Goal: Task Accomplishment & Management: Use online tool/utility

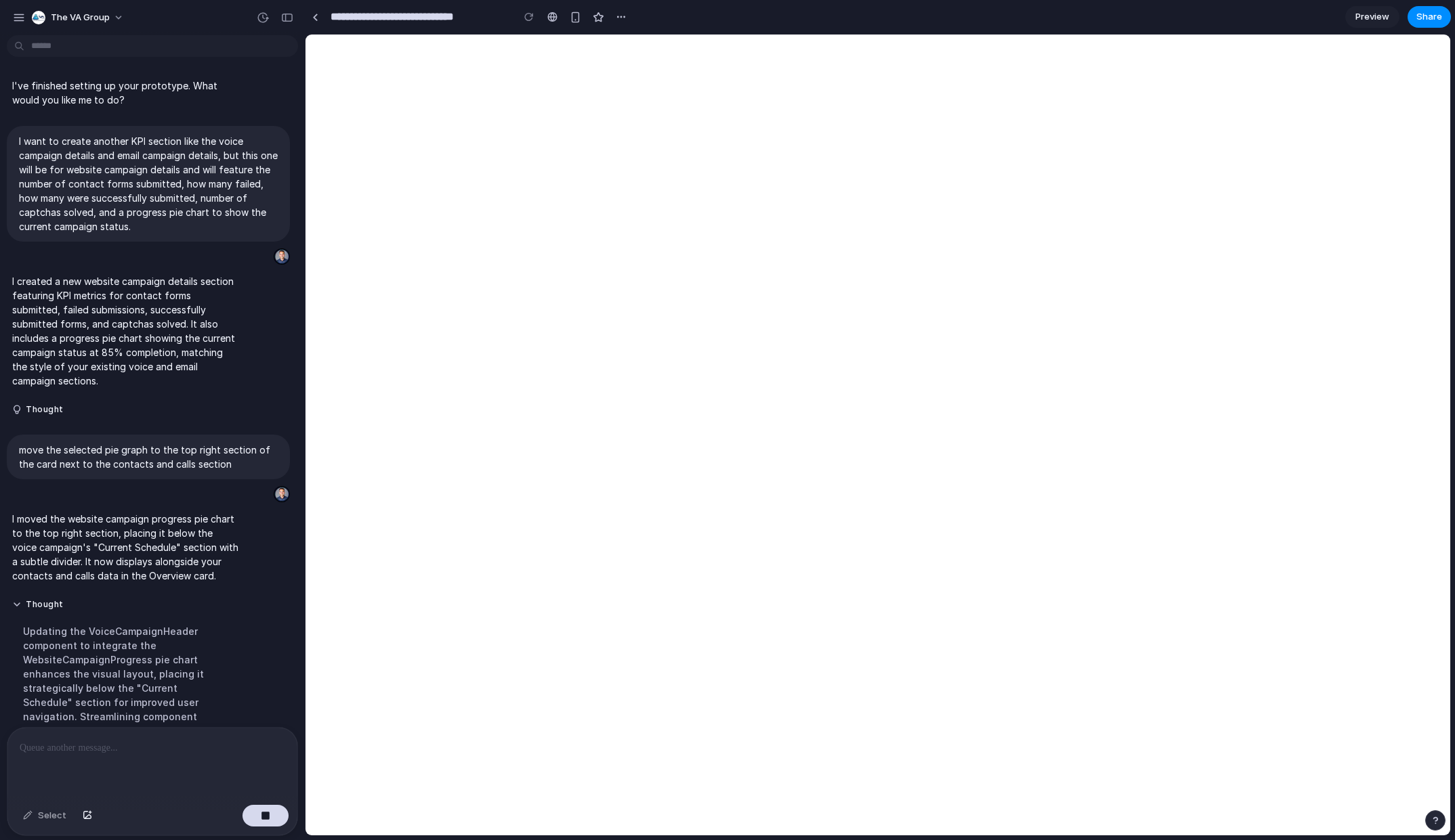
scroll to position [197, 0]
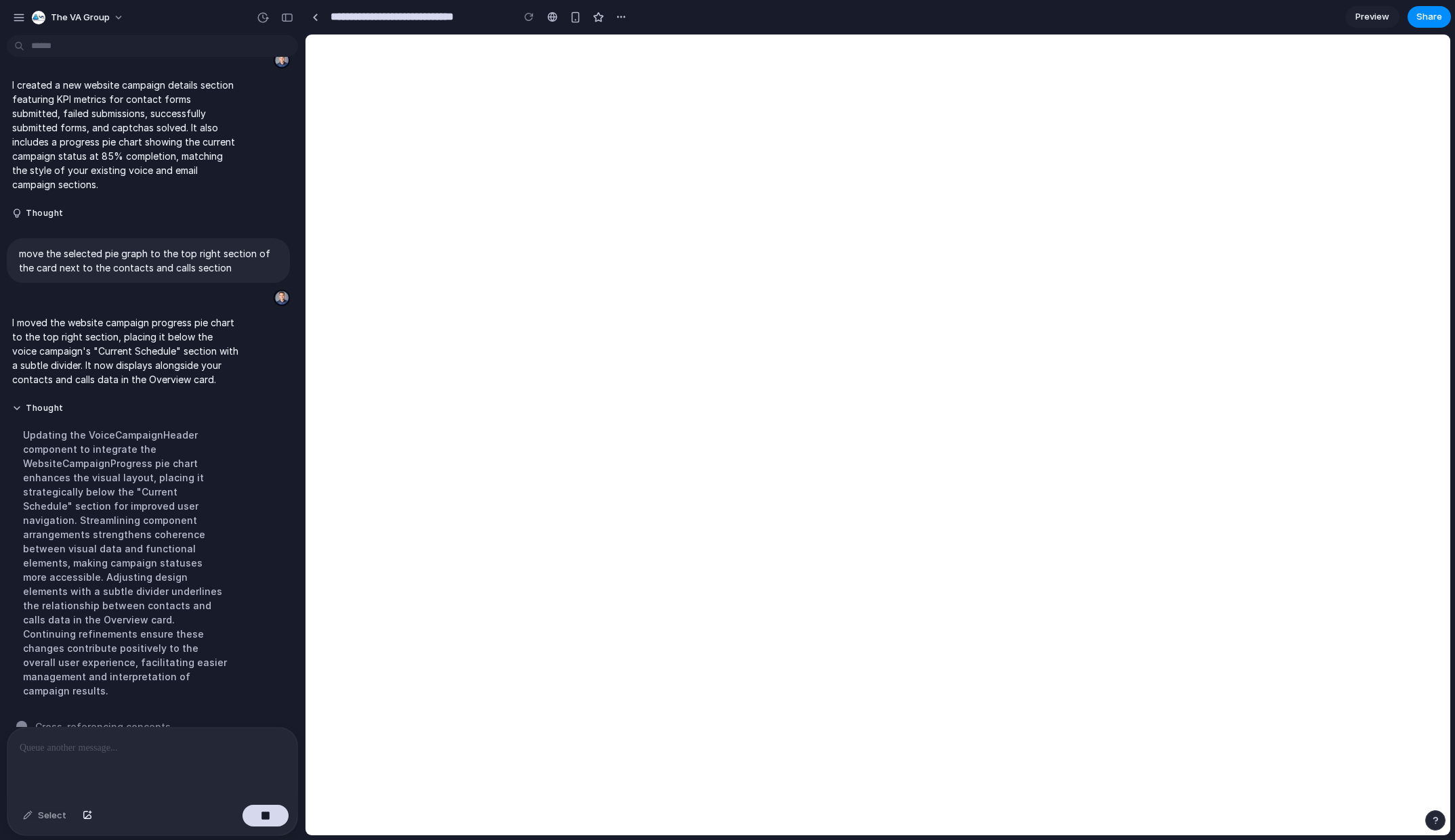
click at [109, 740] on p at bounding box center [152, 748] width 265 height 17
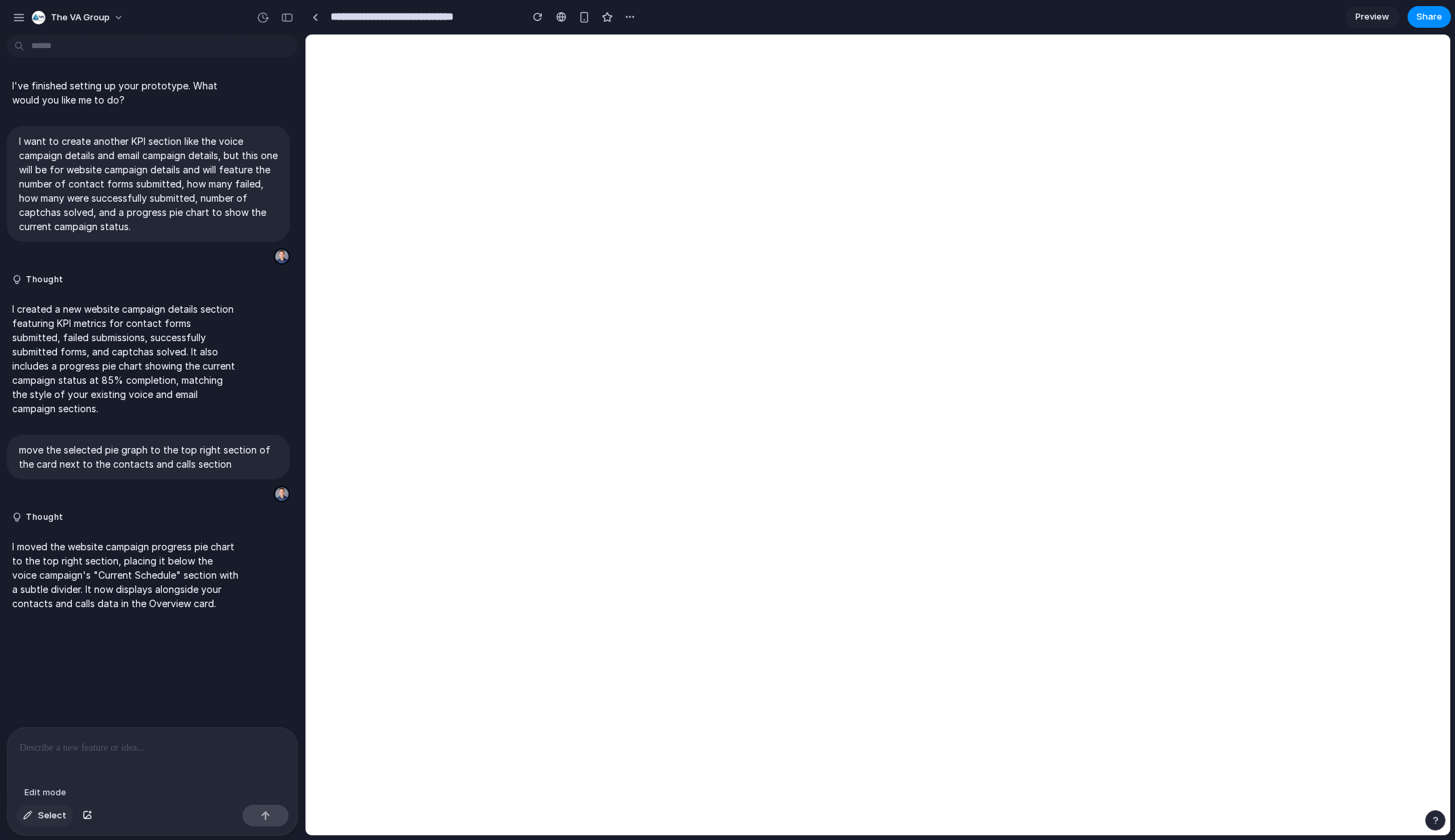
click at [44, 818] on span "Select" at bounding box center [52, 816] width 29 height 14
click at [1301, 311] on div at bounding box center [877, 435] width 1144 height 801
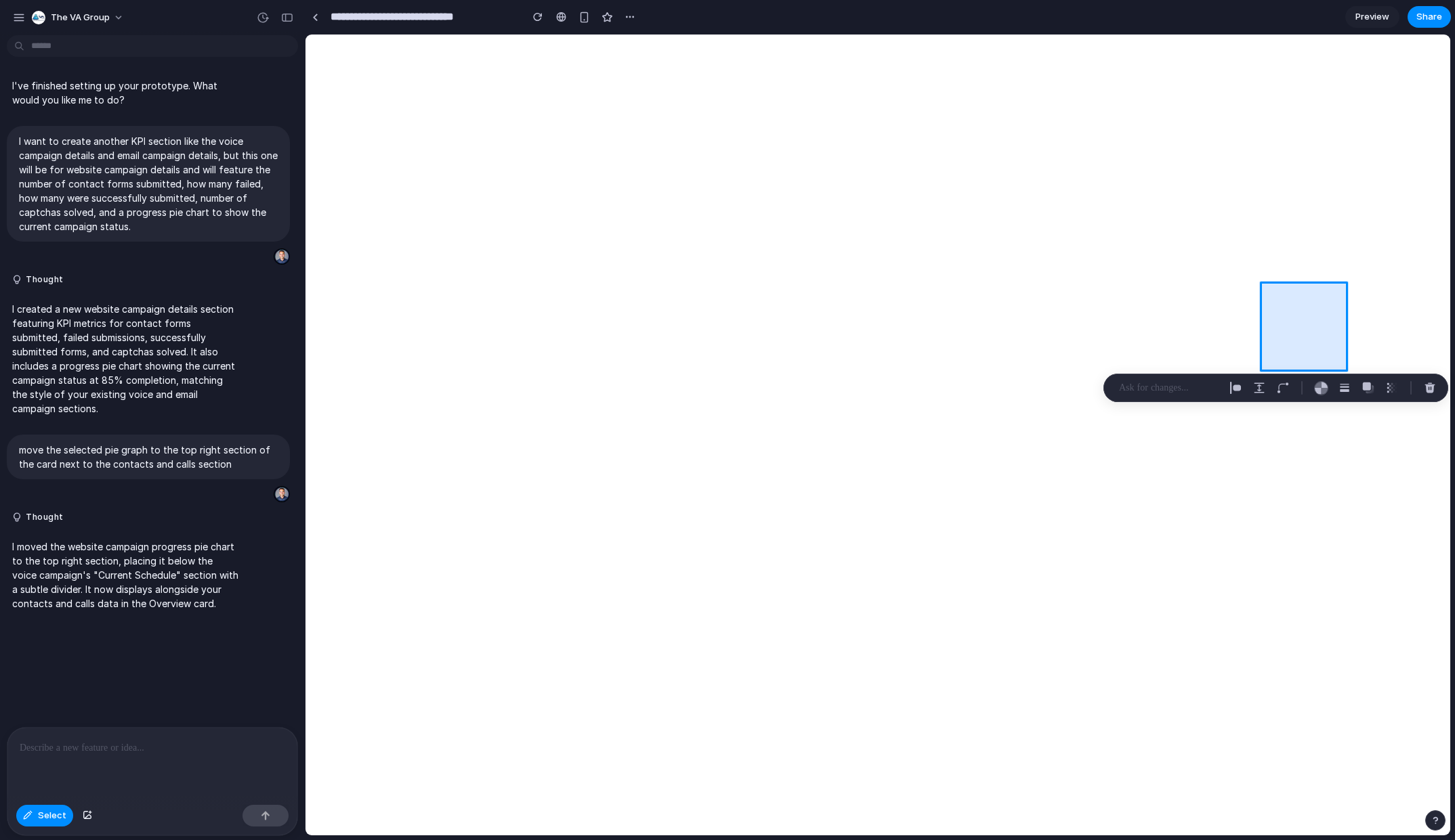
drag, startPoint x: 1303, startPoint y: 320, endPoint x: 1331, endPoint y: 293, distance: 38.9
click at [1331, 293] on div at bounding box center [877, 435] width 1144 height 801
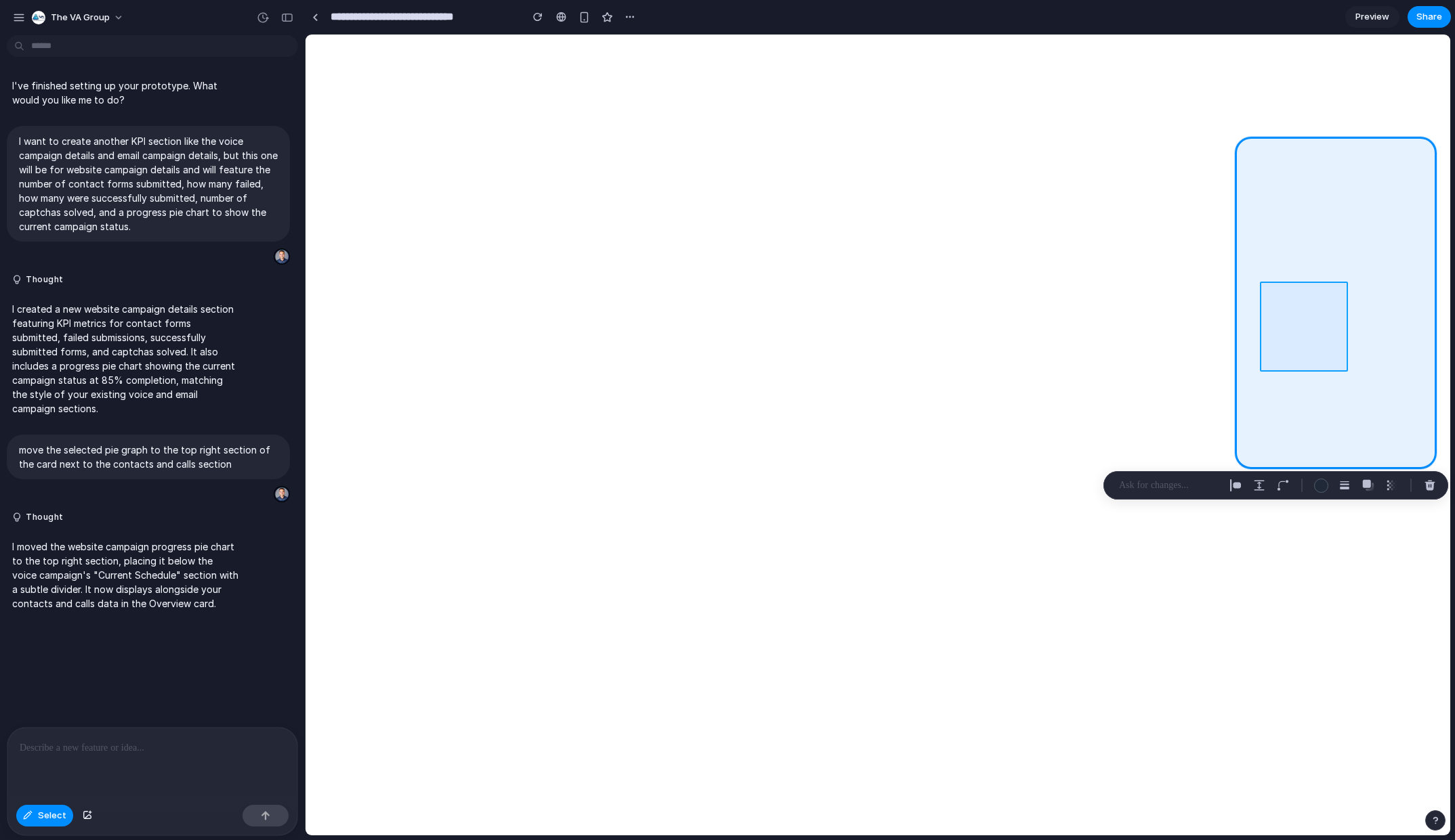
click at [1308, 312] on div at bounding box center [877, 435] width 1144 height 801
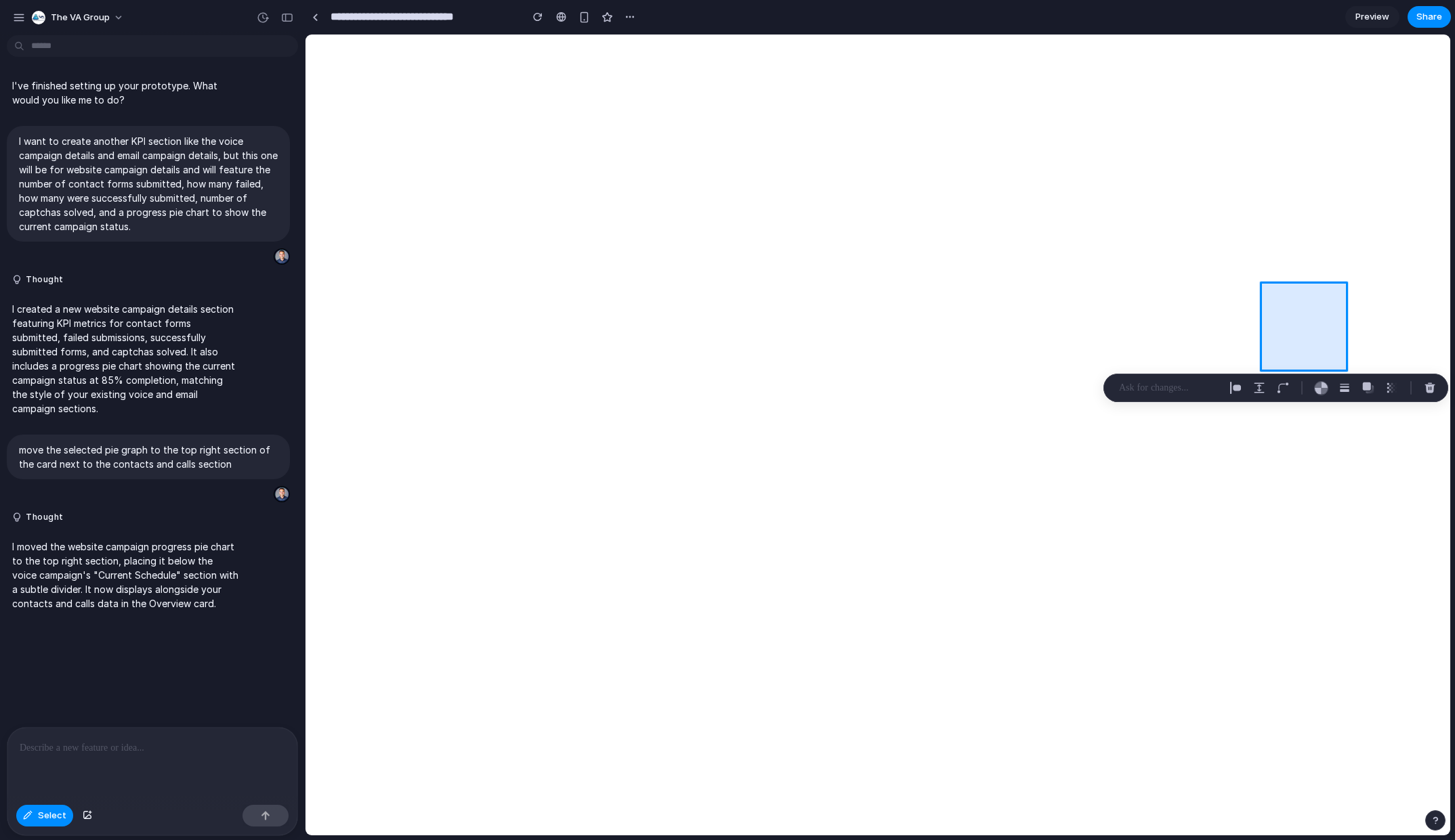
click at [1299, 335] on div at bounding box center [877, 435] width 1144 height 801
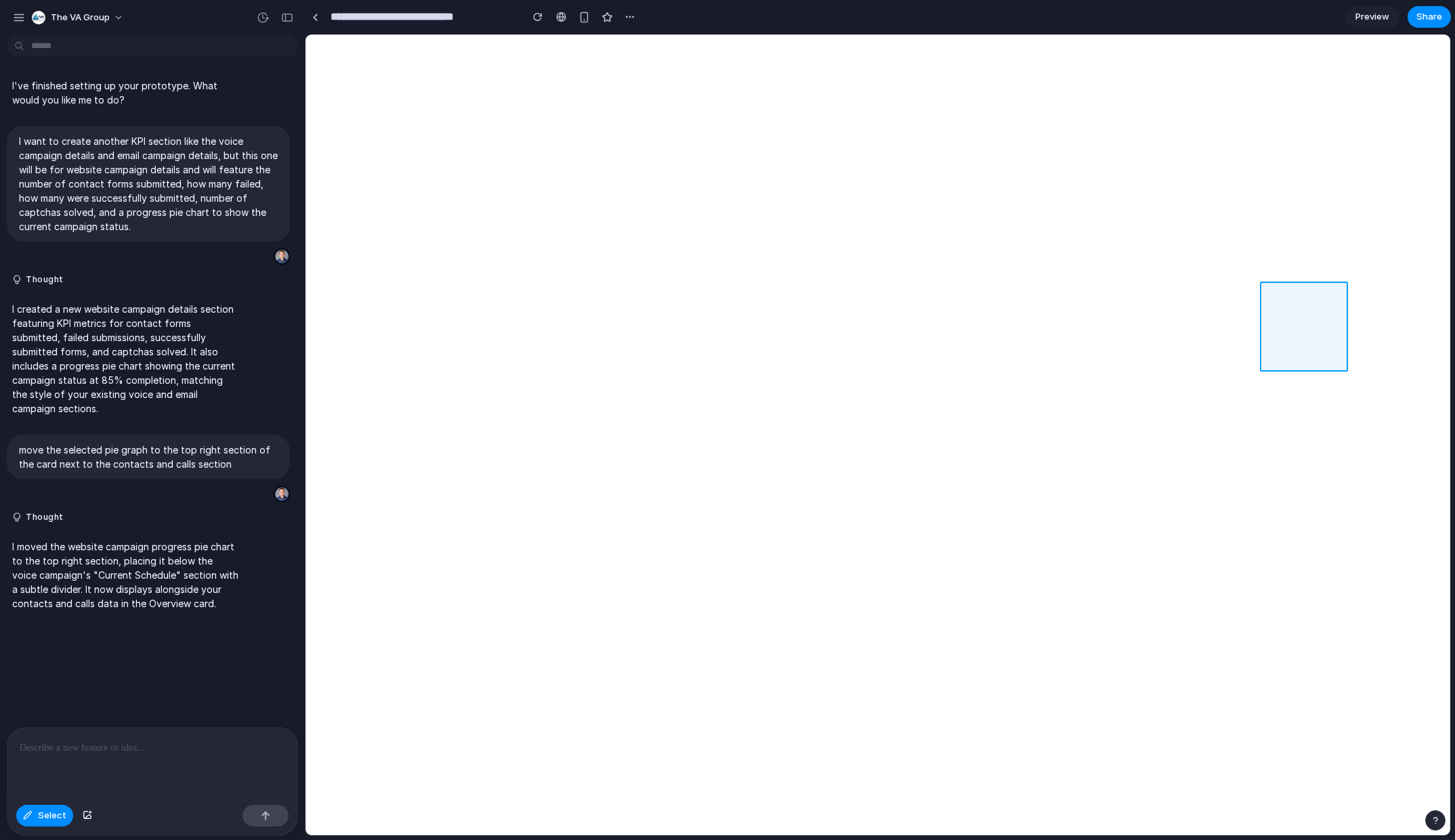
click at [1303, 324] on div at bounding box center [877, 435] width 1144 height 801
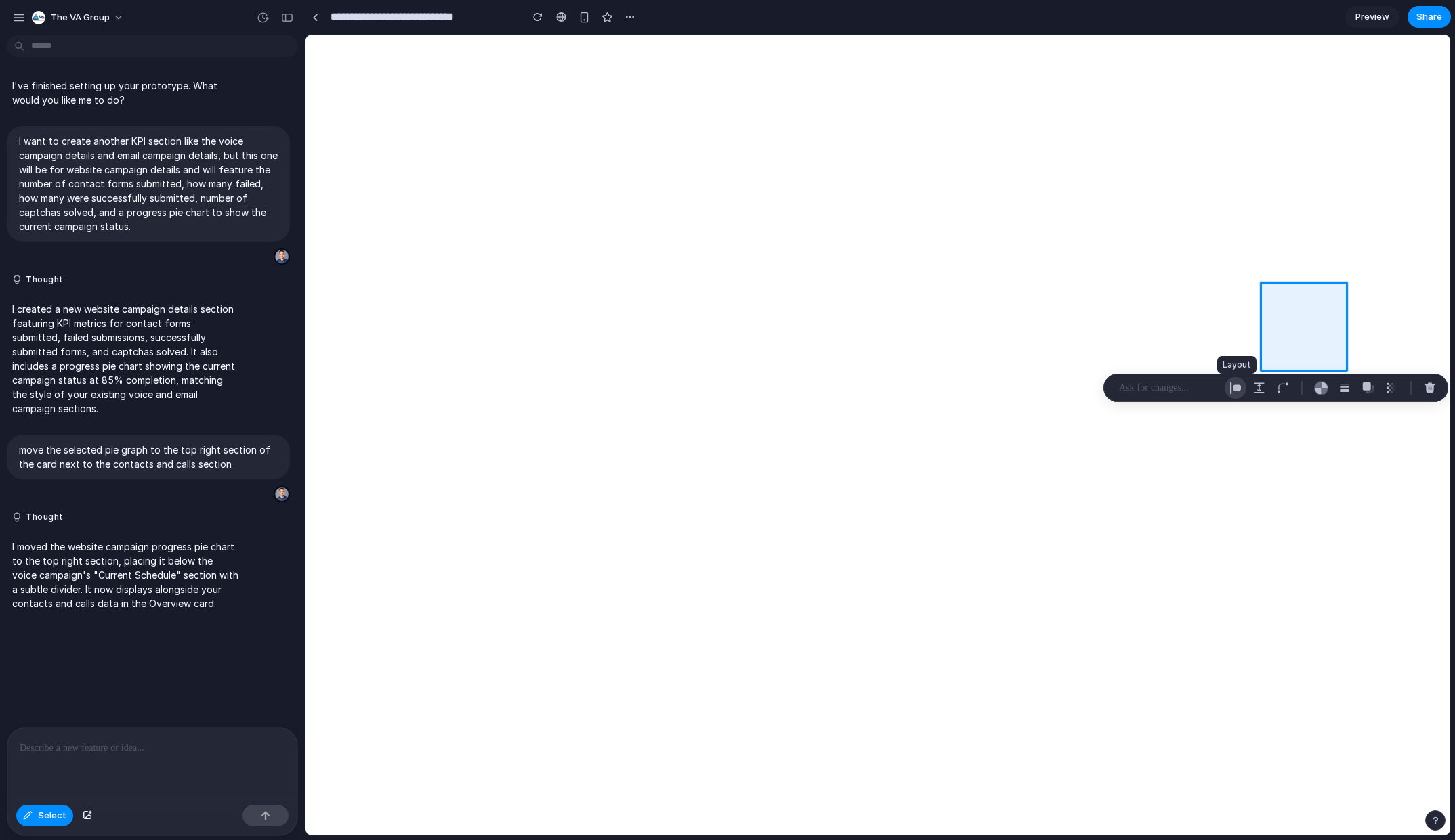
click at [1232, 388] on div "button" at bounding box center [1234, 388] width 12 height 12
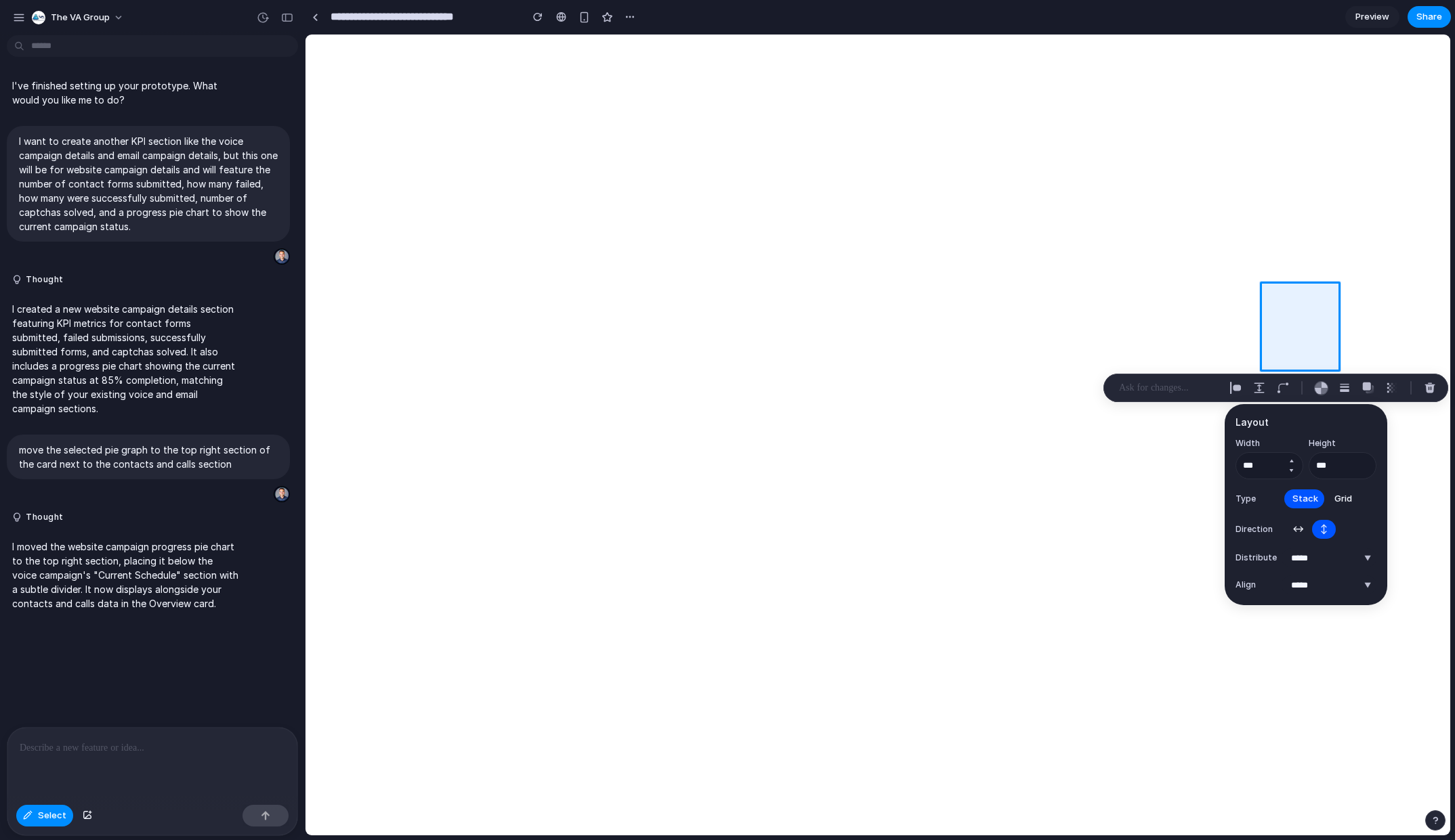
click at [1291, 468] on button "Decrement" at bounding box center [1291, 471] width 14 height 11
type input "***"
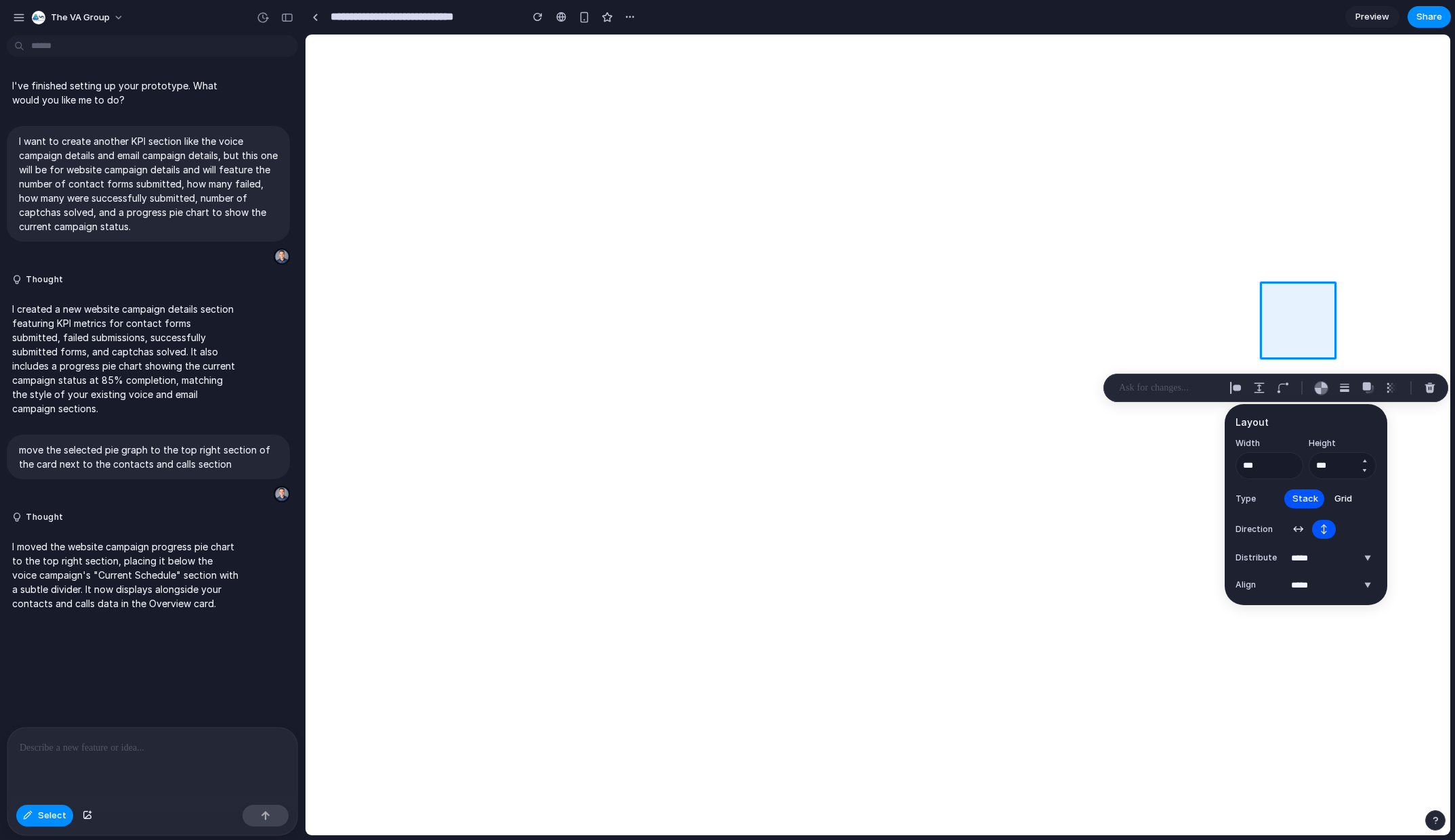
click at [1367, 470] on button "Decrement" at bounding box center [1363, 471] width 14 height 11
type input "***"
click at [1270, 308] on div at bounding box center [877, 435] width 1144 height 801
